Goal: Find specific page/section: Find specific page/section

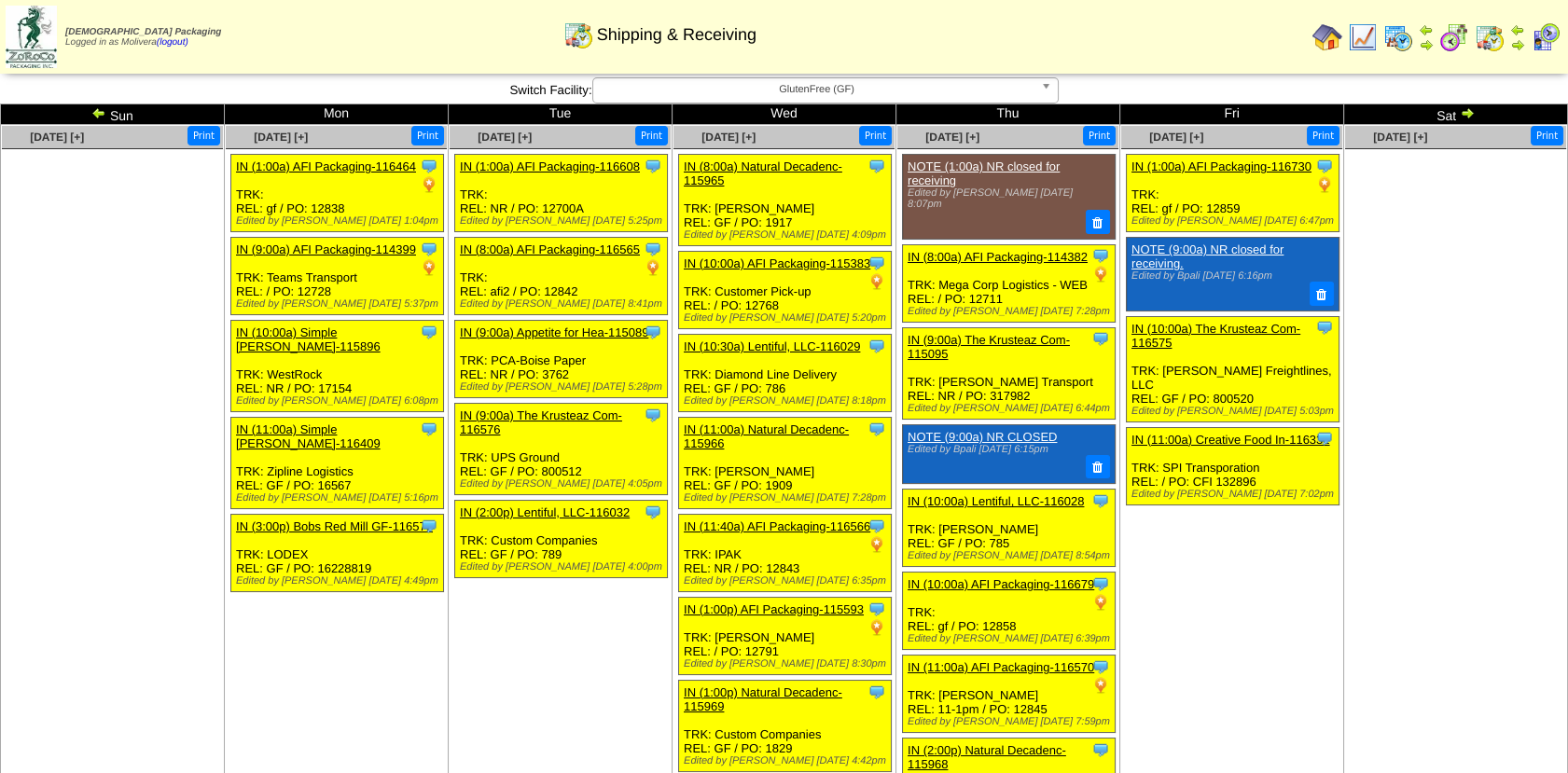
click at [1403, 43] on img at bounding box center [1398, 37] width 29 height 29
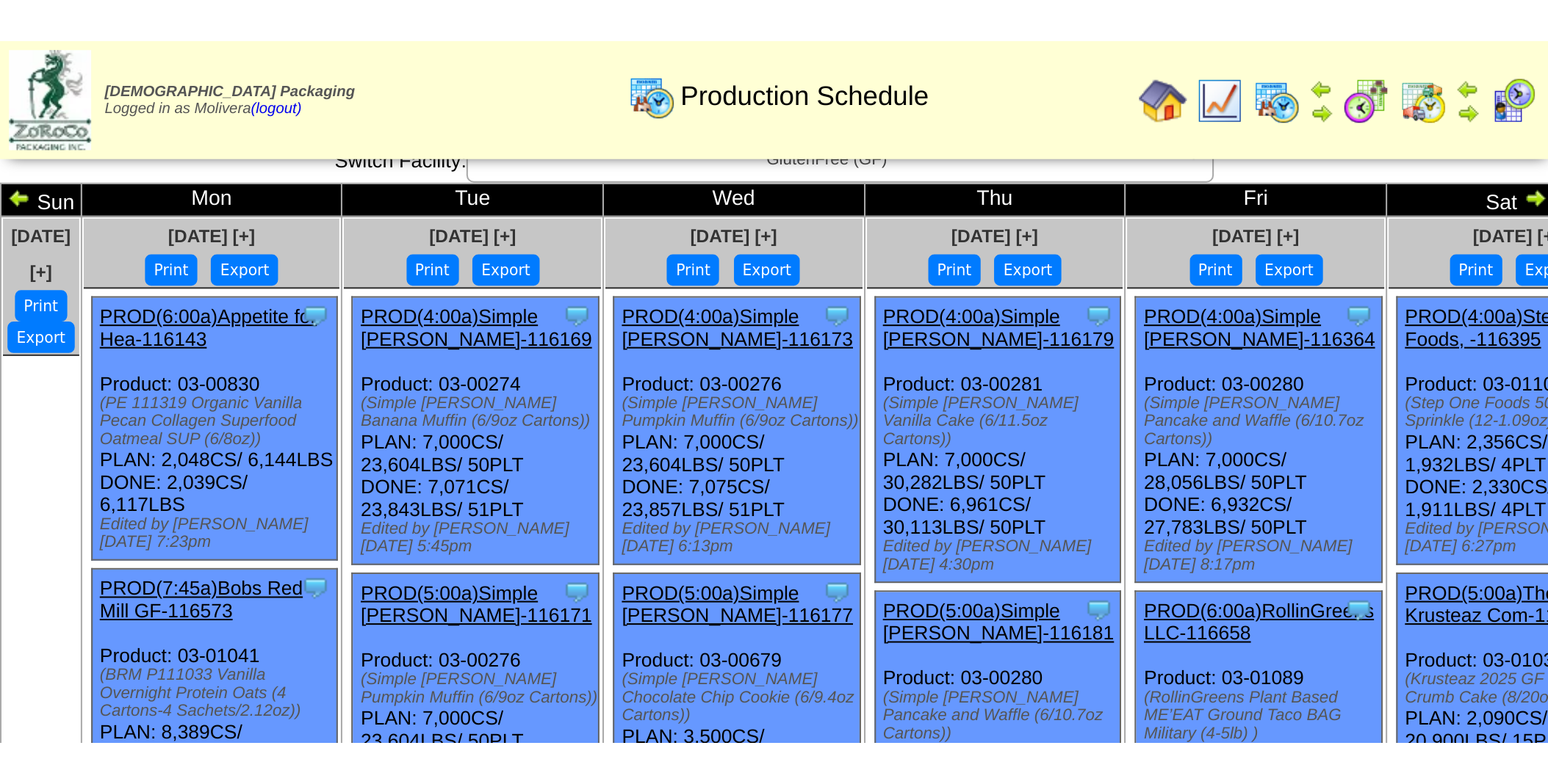
scroll to position [12, 0]
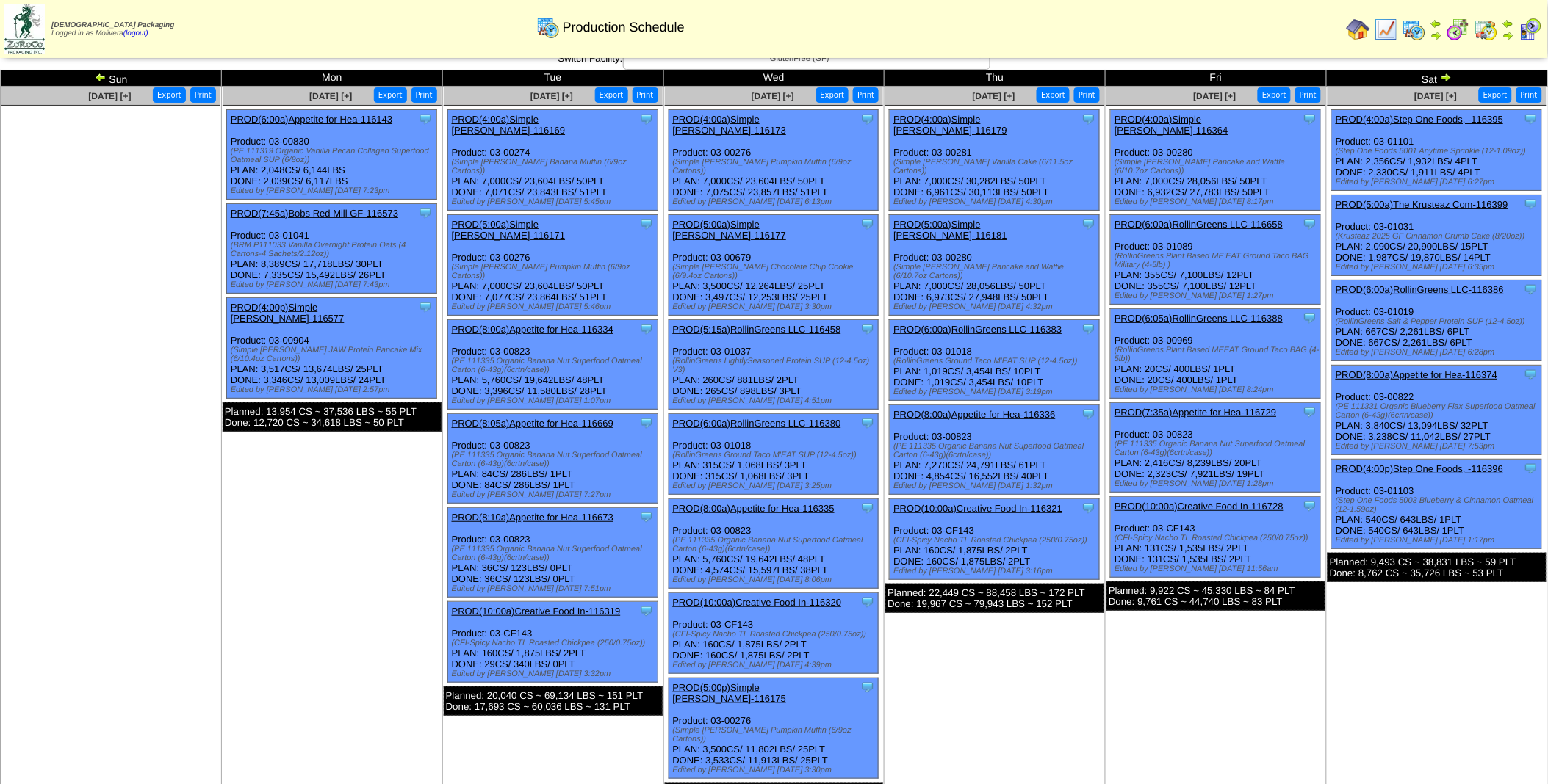
click at [1246, 76] on img at bounding box center [1445, 77] width 12 height 12
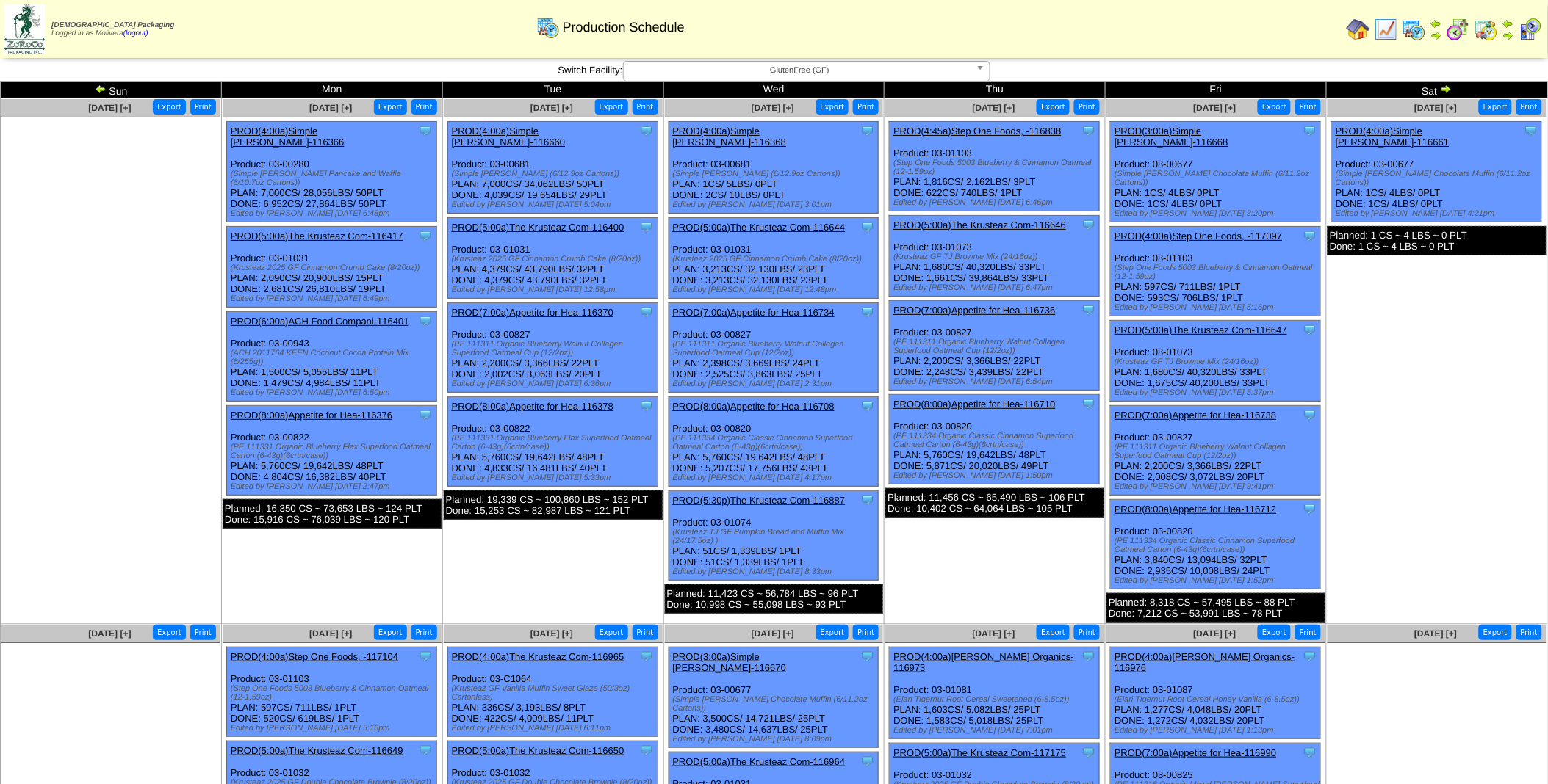
click at [1447, 76] on div "**********" at bounding box center [774, 71] width 1548 height 21
click at [1445, 91] on img at bounding box center [1445, 88] width 12 height 12
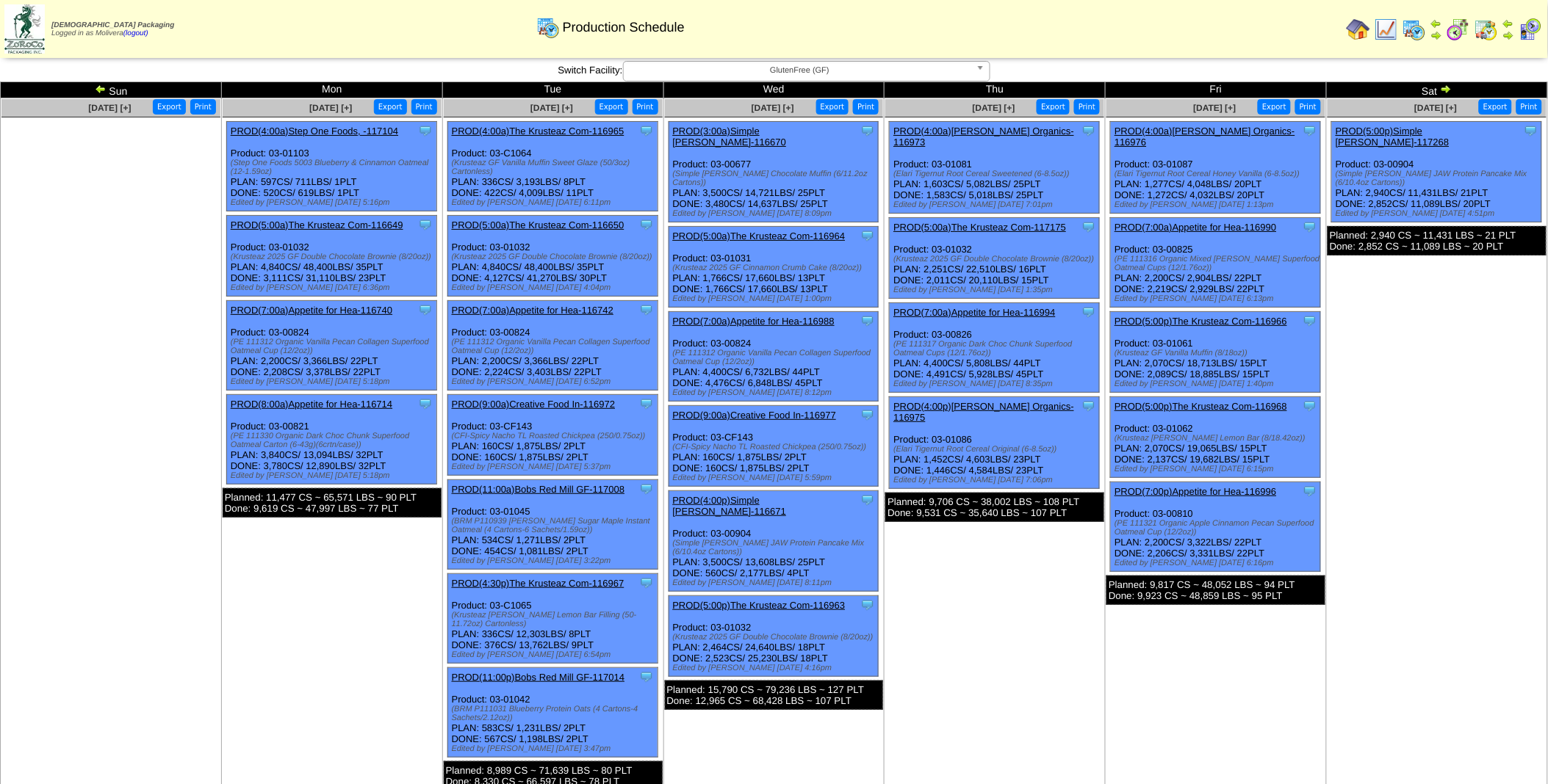
click at [1447, 90] on img at bounding box center [1445, 88] width 12 height 12
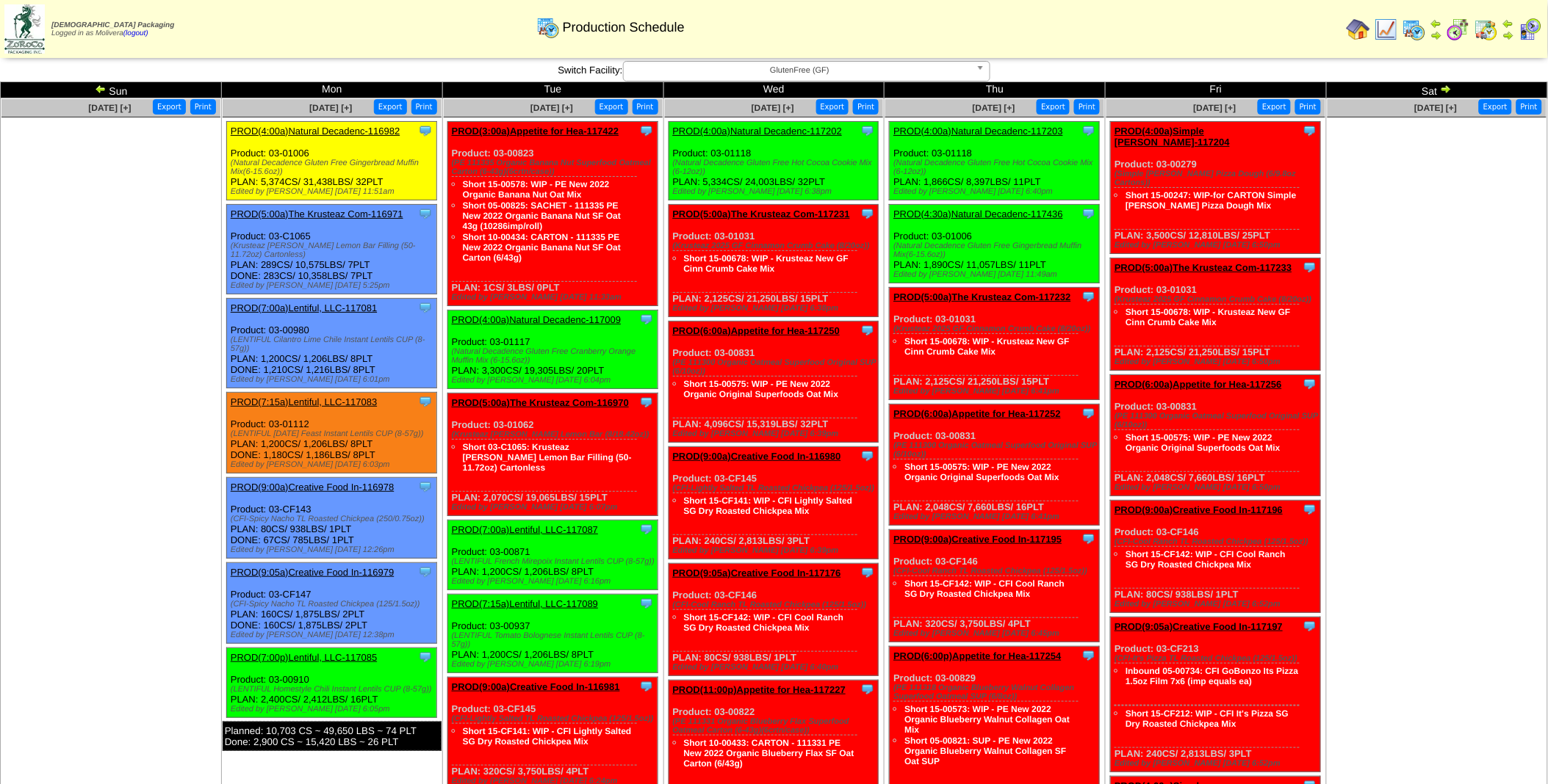
click at [107, 444] on td "Sep 28 [+] Print Export" at bounding box center [111, 633] width 221 height 1070
click at [98, 90] on img at bounding box center [100, 88] width 12 height 12
